Goal: Information Seeking & Learning: Learn about a topic

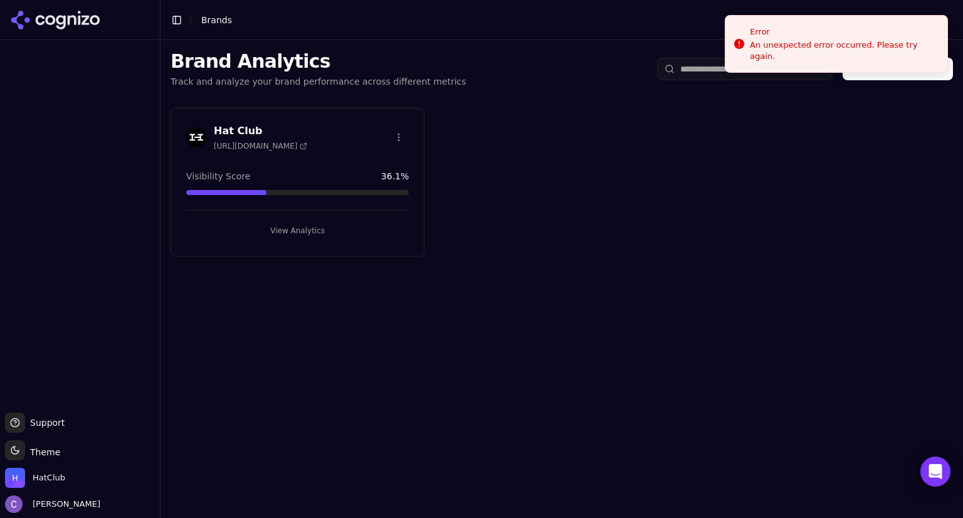
click at [303, 226] on button "View Analytics" at bounding box center [297, 231] width 223 height 20
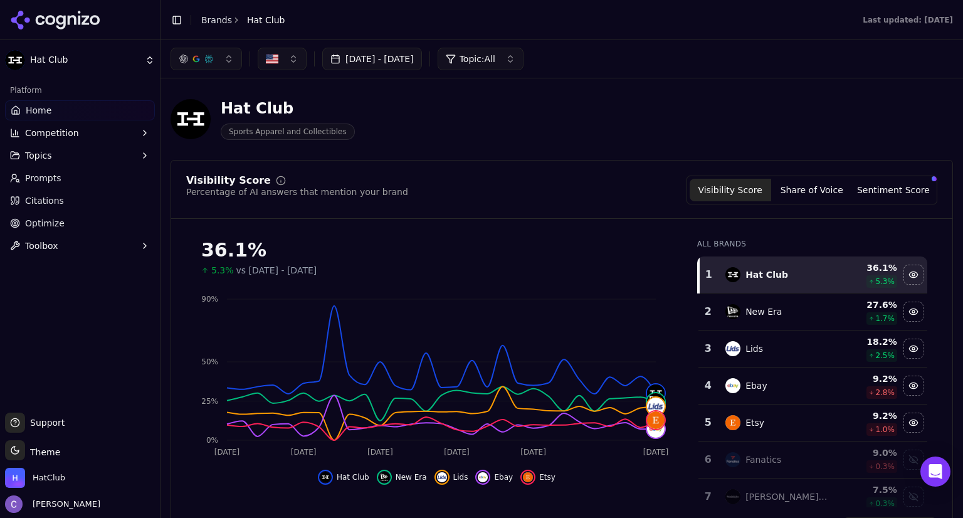
click at [82, 134] on button "Competition" at bounding box center [80, 133] width 150 height 20
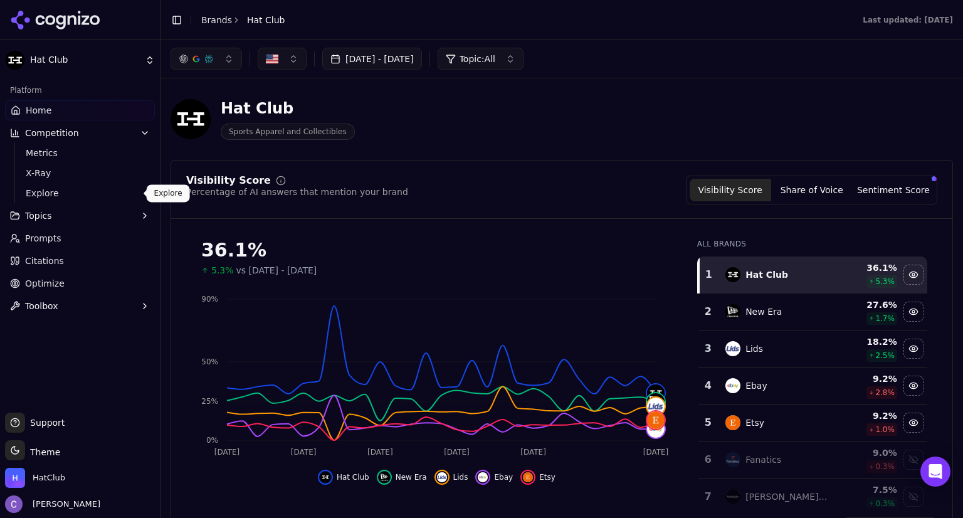
click at [69, 191] on span "Explore" at bounding box center [80, 193] width 109 height 13
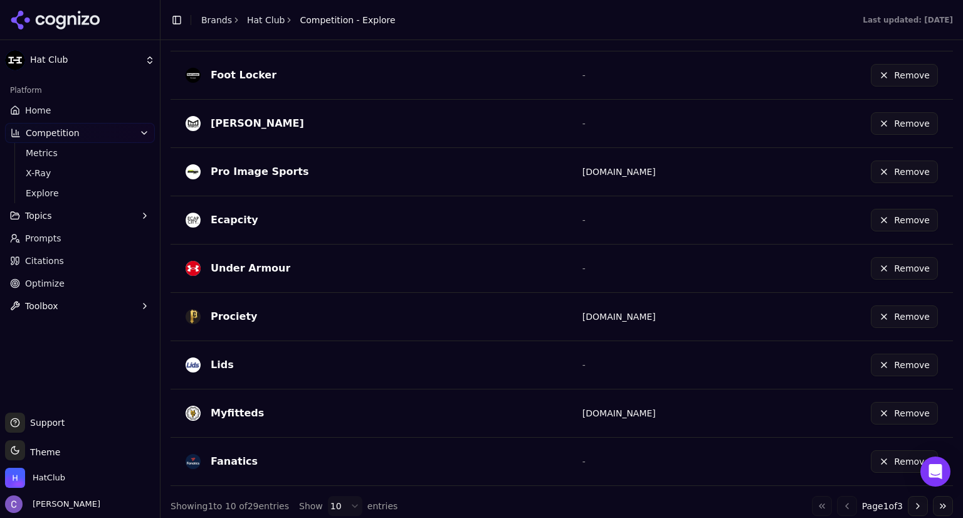
scroll to position [443, 0]
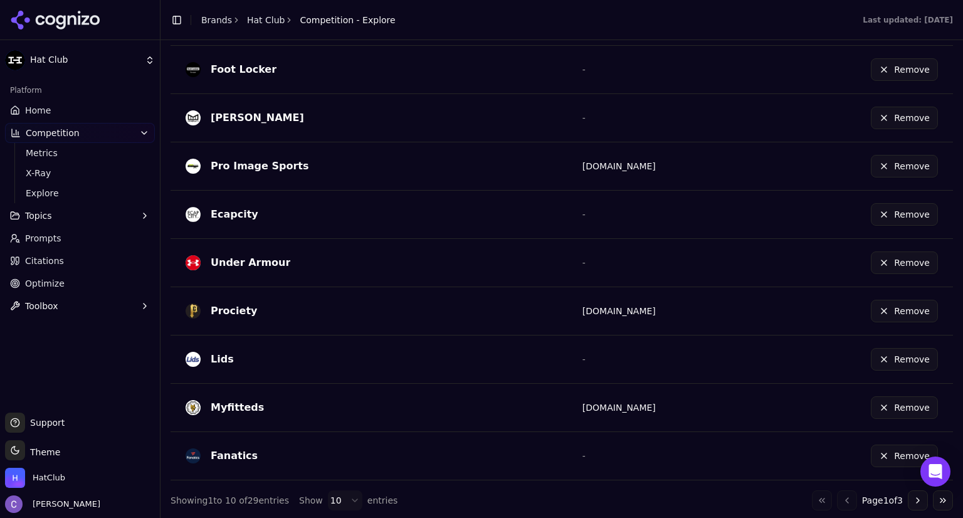
click at [908, 499] on button "Go to next page" at bounding box center [918, 500] width 20 height 20
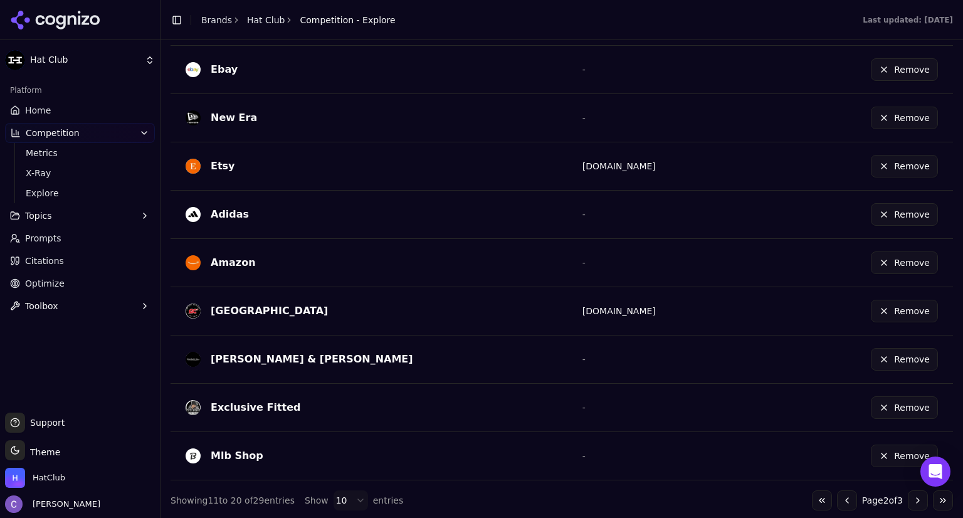
click at [912, 496] on button "Go to next page" at bounding box center [918, 500] width 20 height 20
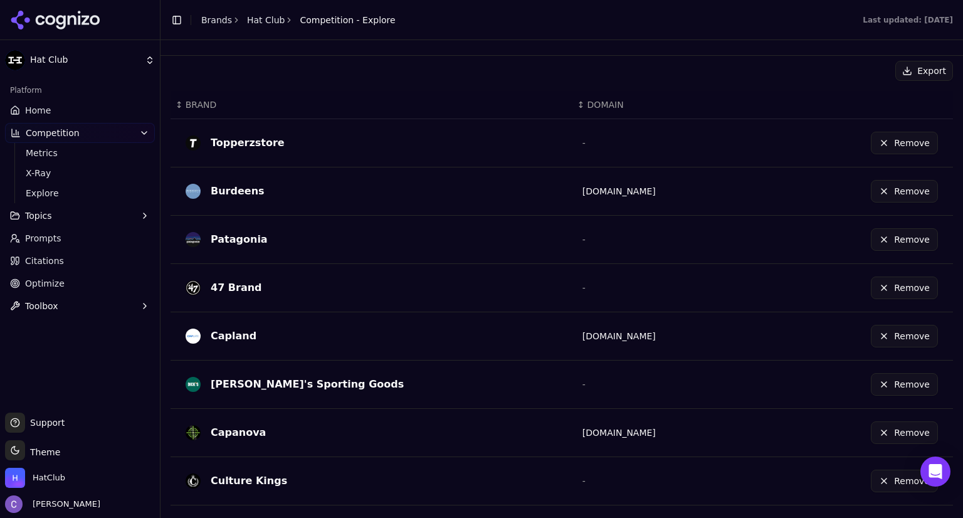
scroll to position [320, 0]
click at [48, 150] on span "Metrics" at bounding box center [80, 153] width 109 height 13
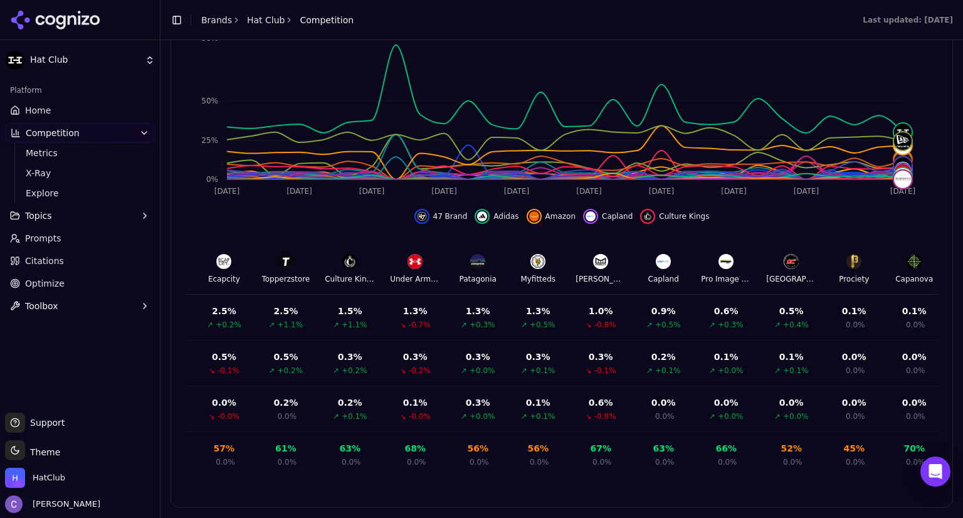
scroll to position [0, 1143]
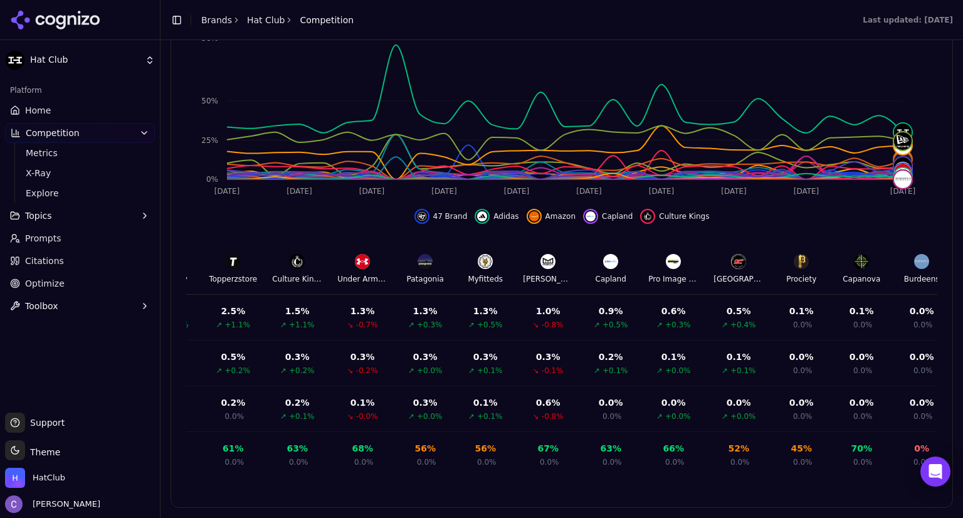
click at [63, 106] on link "Home" at bounding box center [80, 110] width 150 height 20
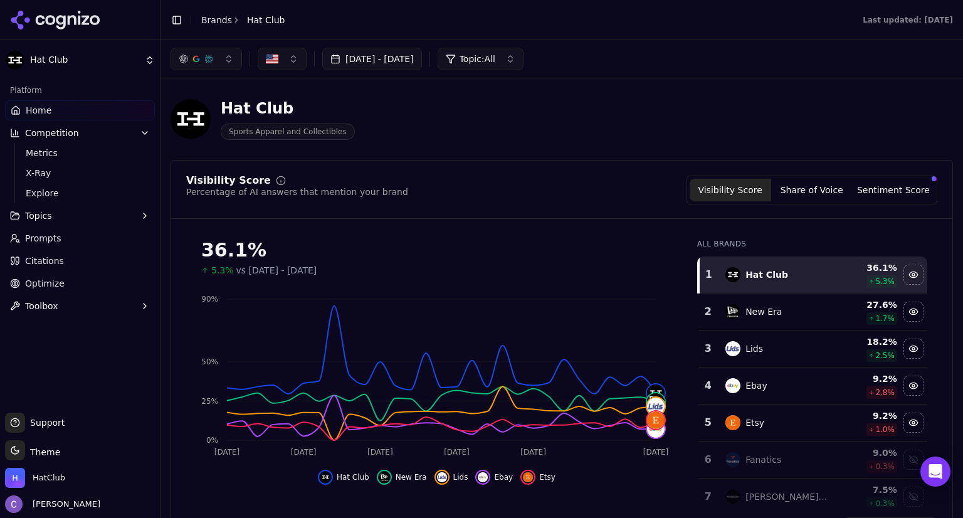
click at [58, 236] on link "Prompts" at bounding box center [80, 238] width 150 height 20
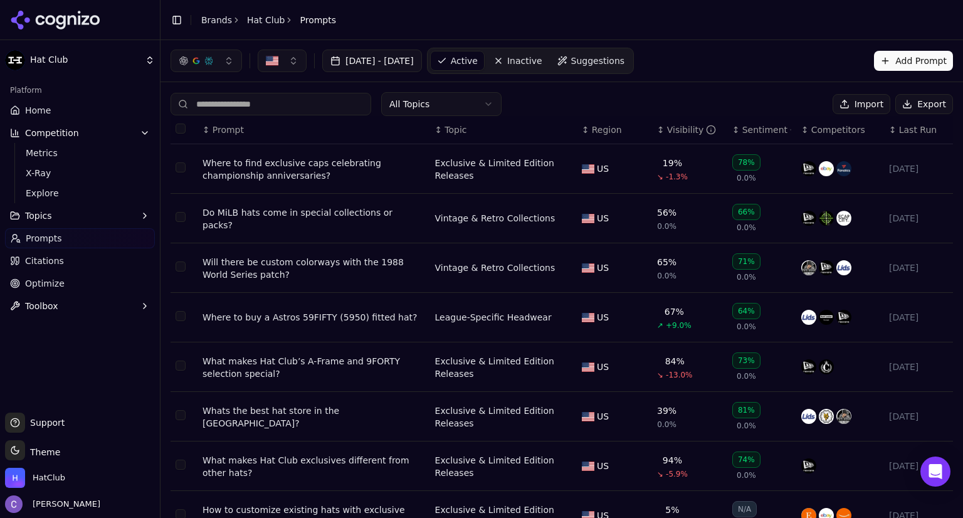
click at [262, 108] on input at bounding box center [271, 104] width 201 height 23
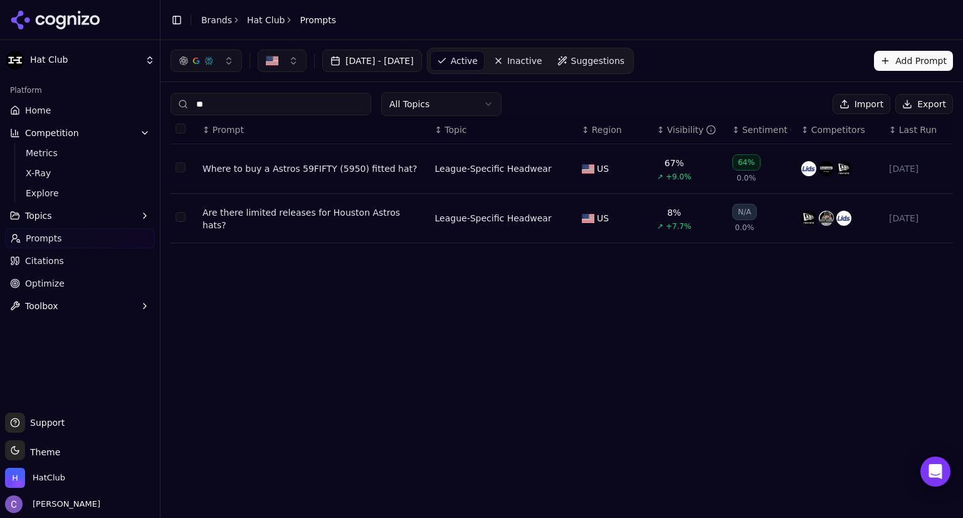
type input "*"
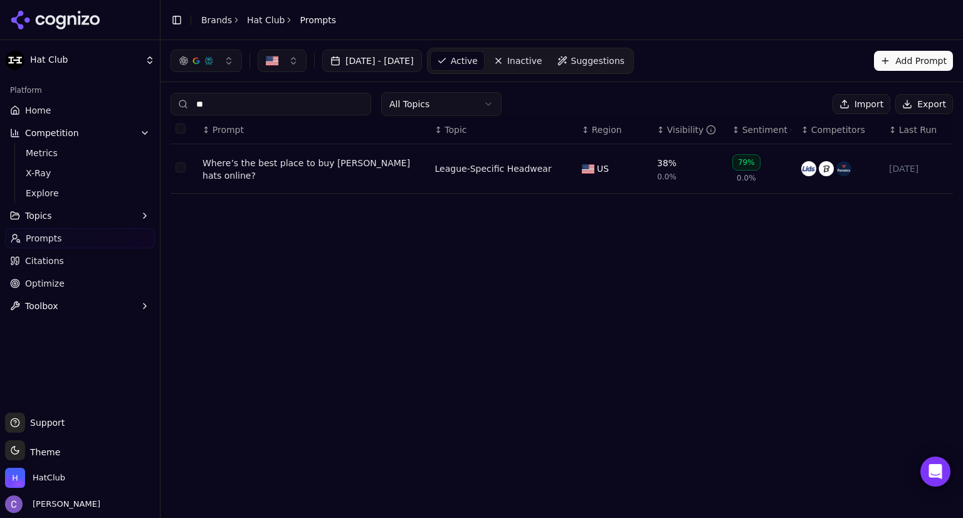
type input "*"
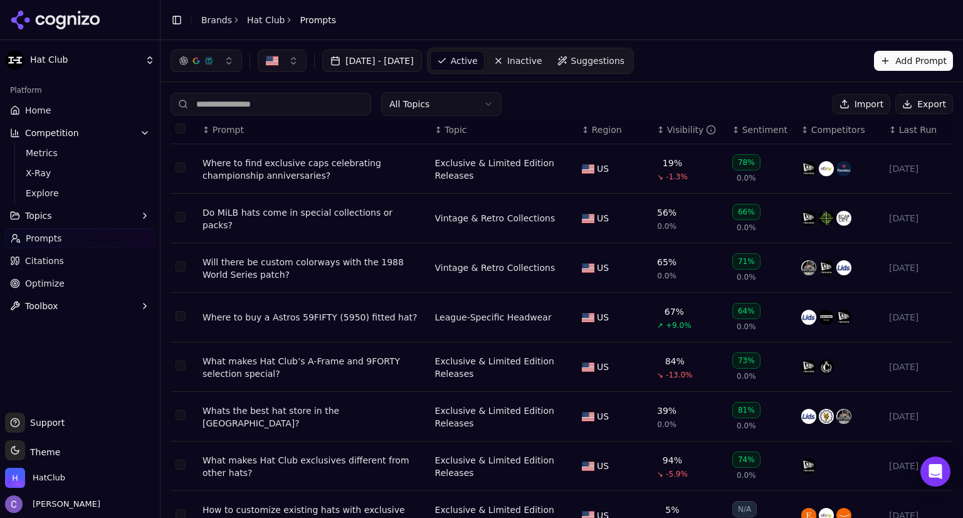
click at [652, 136] on th "↕ Visibility" at bounding box center [689, 130] width 75 height 28
click at [657, 134] on div "↕ Visibility" at bounding box center [689, 129] width 65 height 13
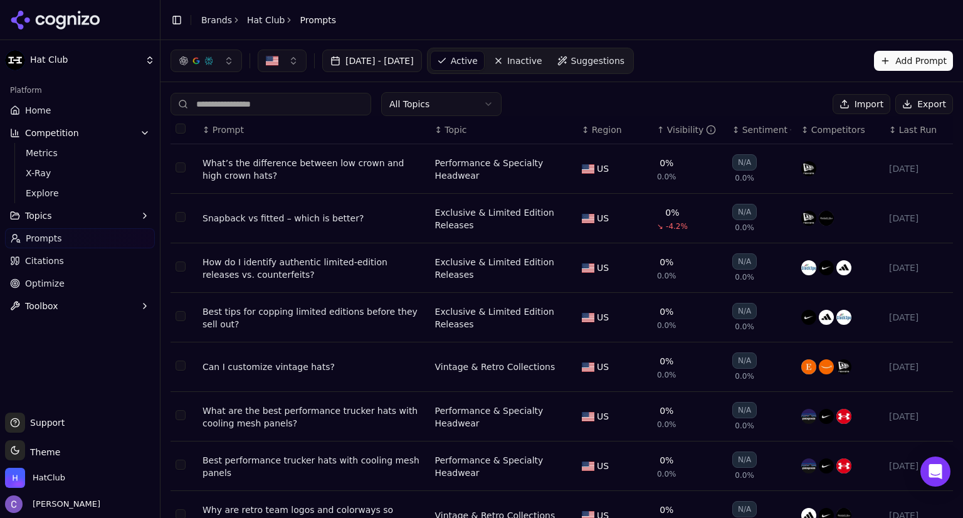
click at [657, 134] on div "↑ Visibility" at bounding box center [689, 129] width 65 height 13
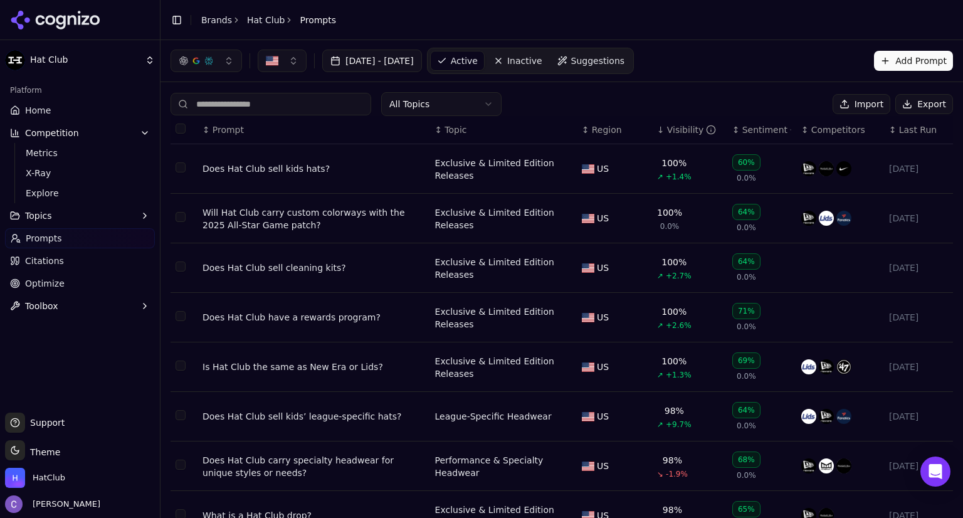
click at [657, 134] on div "↓ Visibility" at bounding box center [689, 129] width 65 height 13
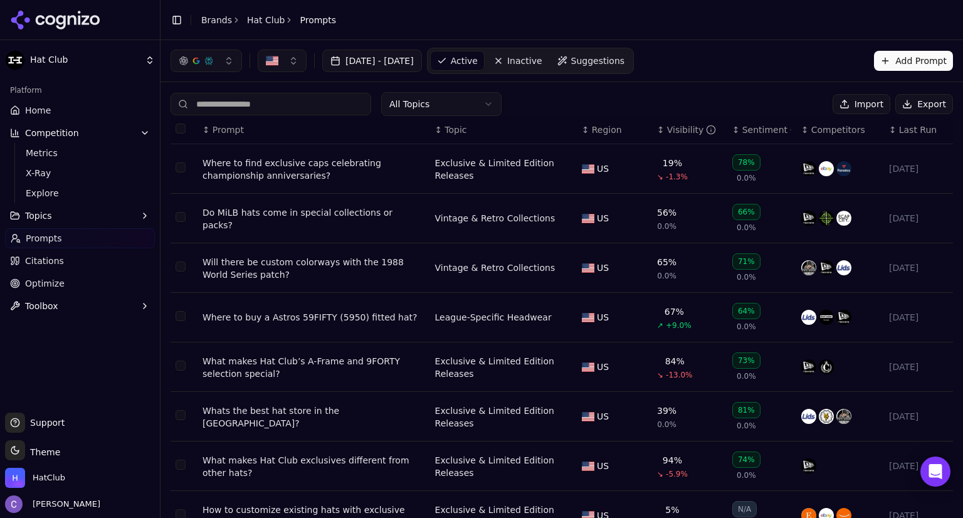
click at [657, 134] on div "↕ Visibility" at bounding box center [689, 129] width 65 height 13
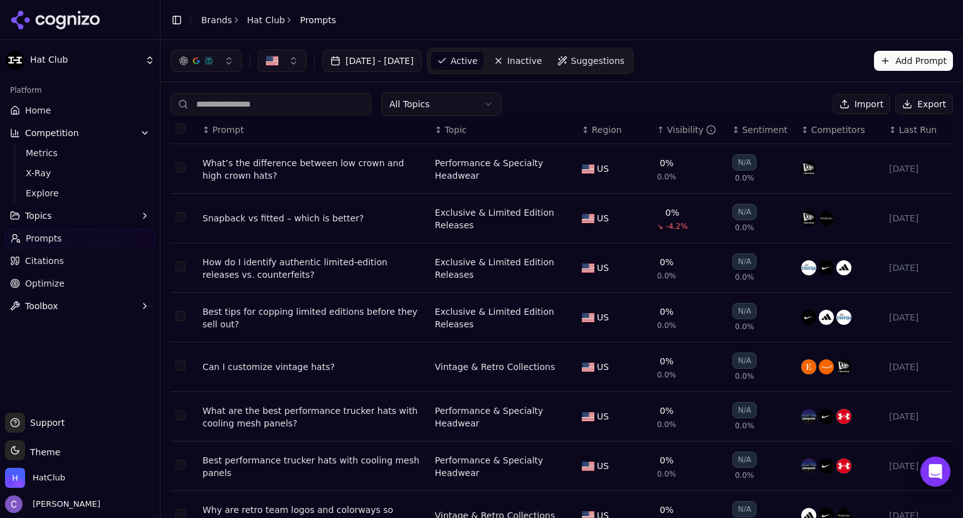
click at [657, 134] on div "↑ Visibility" at bounding box center [689, 129] width 65 height 13
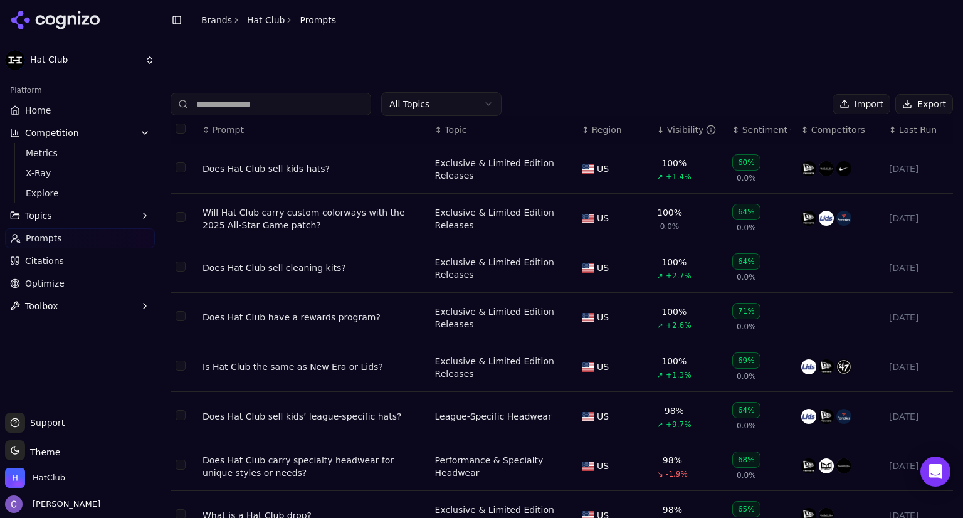
scroll to position [162, 0]
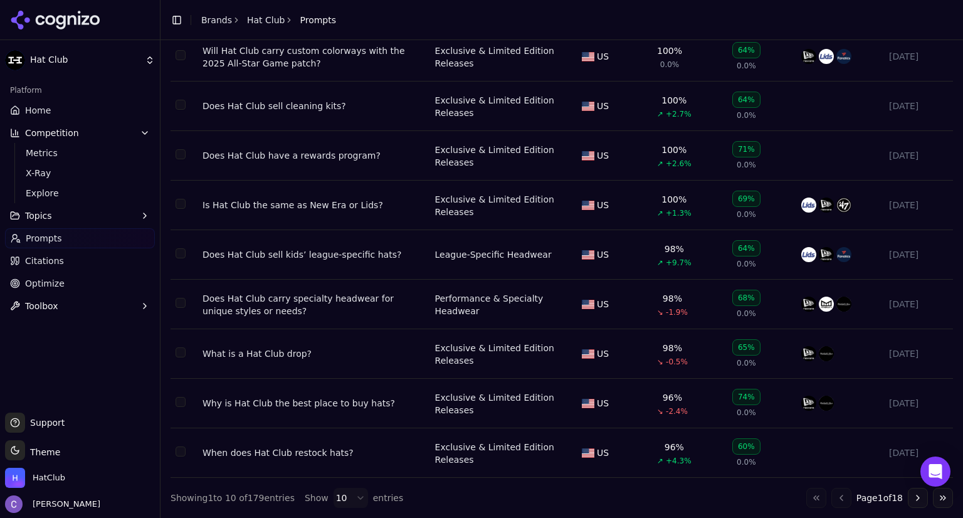
click at [909, 495] on button "Go to next page" at bounding box center [918, 498] width 20 height 20
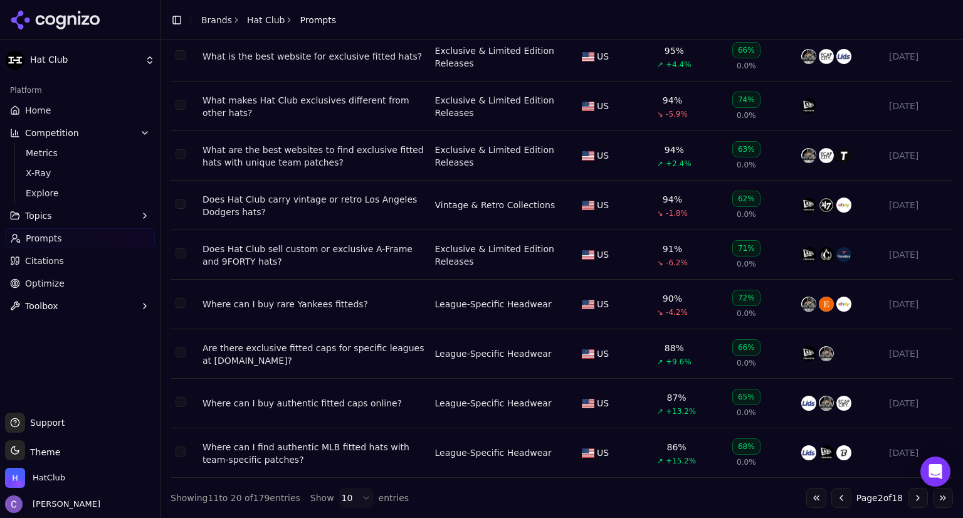
click at [908, 495] on button "Go to next page" at bounding box center [918, 498] width 20 height 20
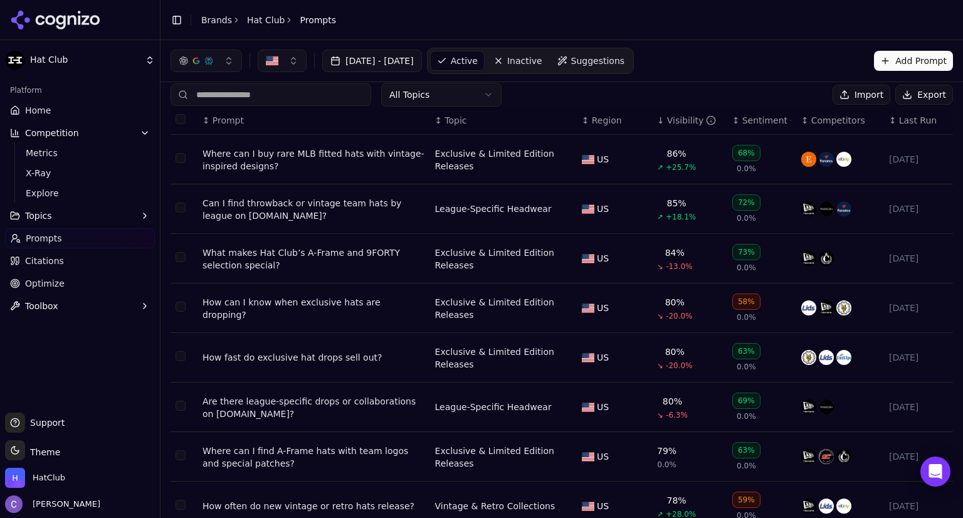
scroll to position [9, 0]
